Goal: Navigation & Orientation: Understand site structure

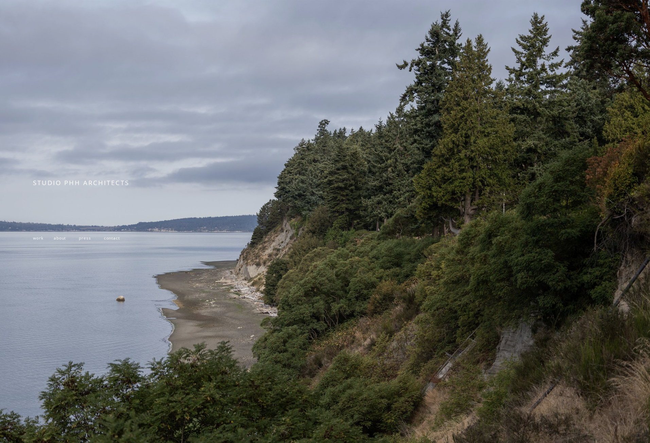
click at [60, 238] on span "about" at bounding box center [60, 237] width 12 height 5
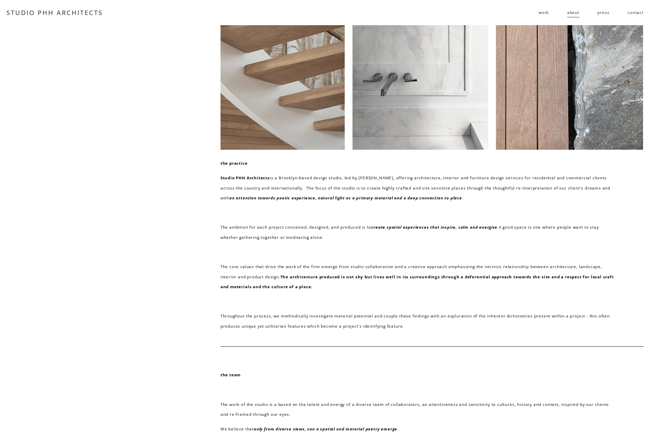
click at [0, 0] on span "residential" at bounding box center [0, 0] width 0 height 0
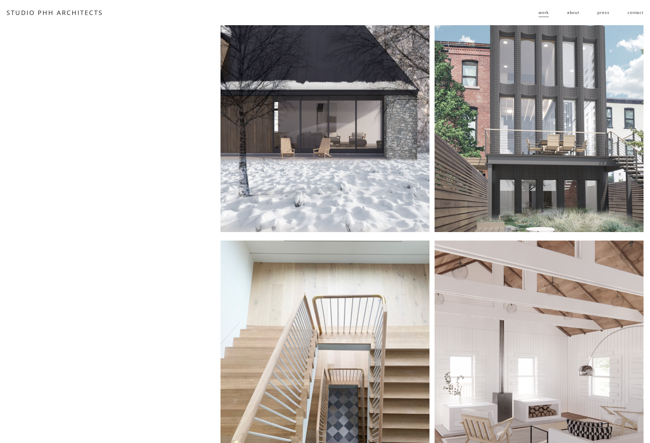
scroll to position [1905, 0]
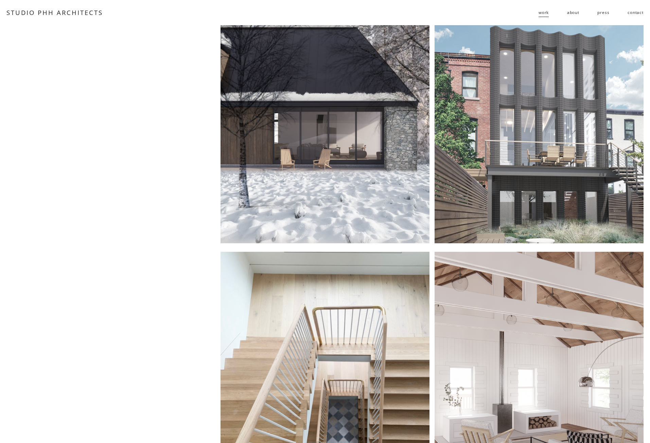
click at [0, 0] on span "follies" at bounding box center [0, 0] width 0 height 0
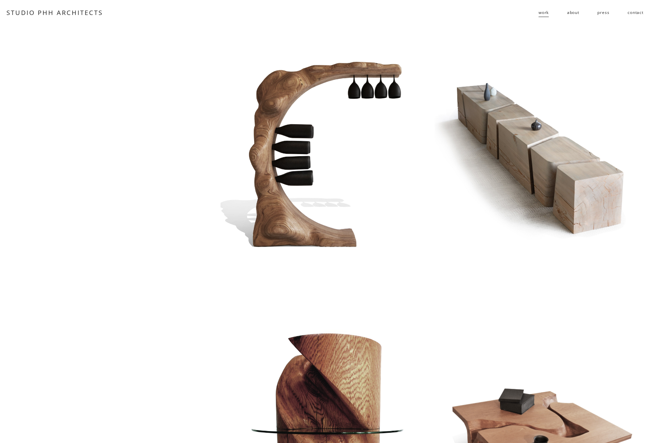
click at [601, 13] on link "press" at bounding box center [604, 12] width 12 height 11
